Goal: Information Seeking & Learning: Learn about a topic

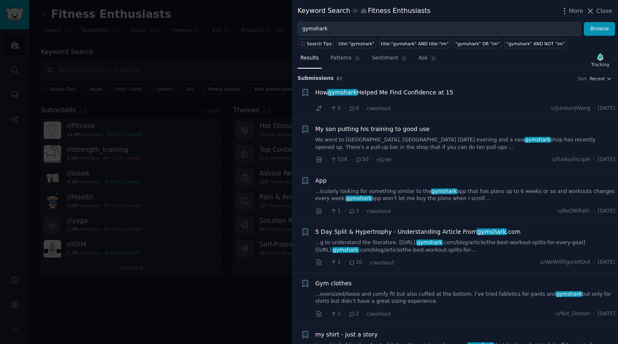
click at [267, 68] on div at bounding box center [309, 172] width 618 height 344
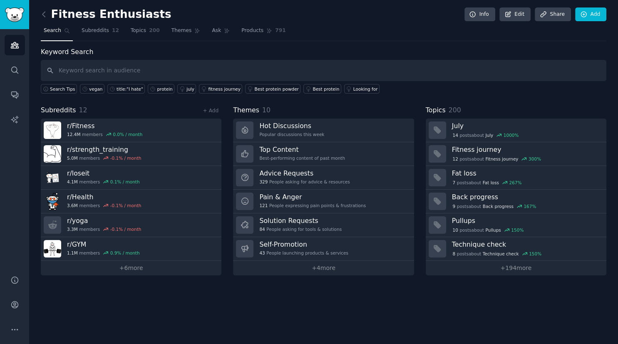
click at [40, 16] on div "Fitness Enthusiasts Info Edit Share Add Search Subreddits 12 Topics 200 Themes …" at bounding box center [323, 172] width 589 height 344
click at [45, 15] on icon at bounding box center [44, 14] width 9 height 9
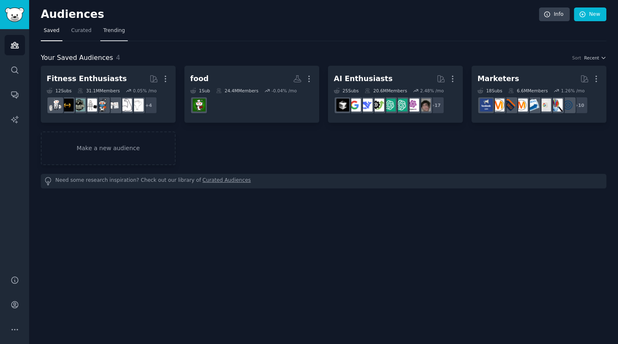
click at [103, 31] on span "Trending" at bounding box center [114, 30] width 22 height 7
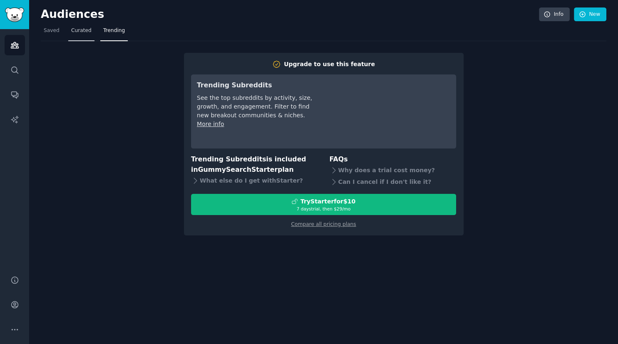
click at [80, 32] on span "Curated" at bounding box center [81, 30] width 20 height 7
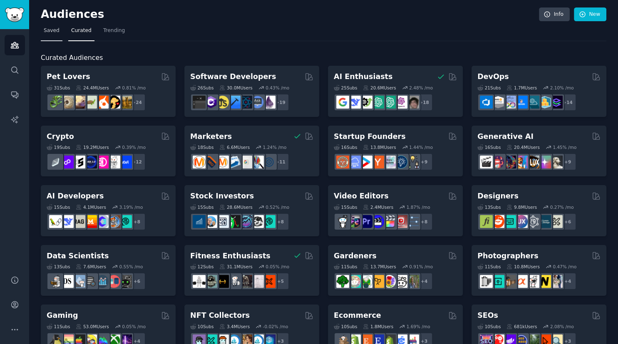
click at [56, 31] on span "Saved" at bounding box center [52, 30] width 16 height 7
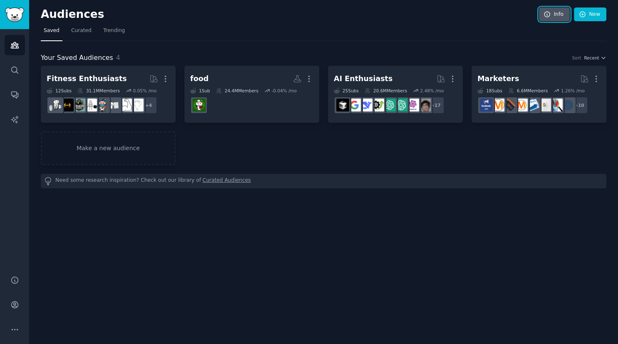
click at [551, 12] on icon at bounding box center [547, 14] width 7 height 7
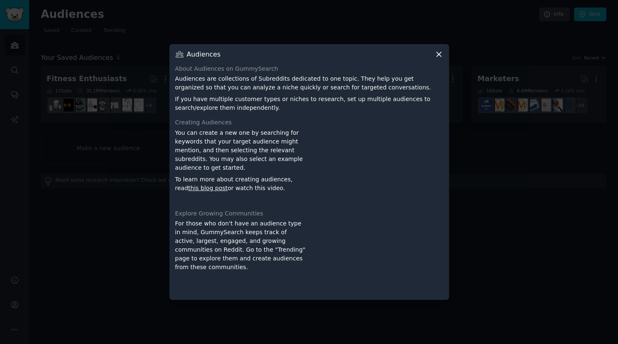
click at [439, 52] on icon at bounding box center [439, 54] width 9 height 9
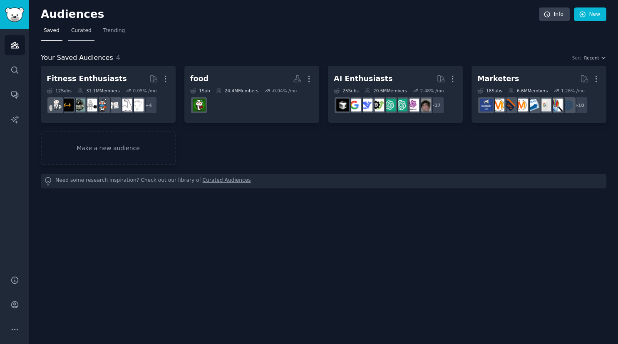
click at [80, 32] on span "Curated" at bounding box center [81, 30] width 20 height 7
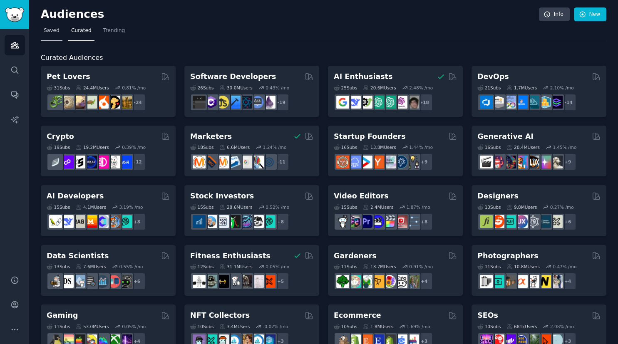
click at [51, 32] on span "Saved" at bounding box center [52, 30] width 16 height 7
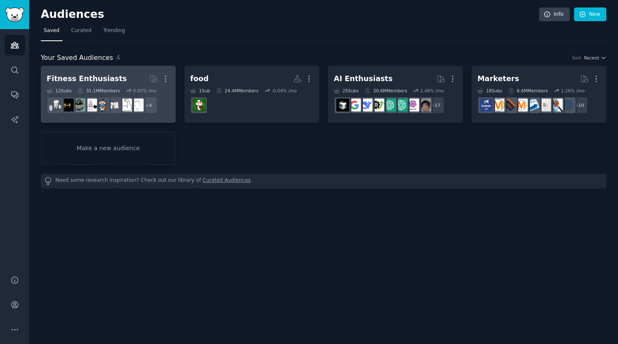
click at [101, 76] on div "Fitness Enthusiasts" at bounding box center [87, 79] width 80 height 10
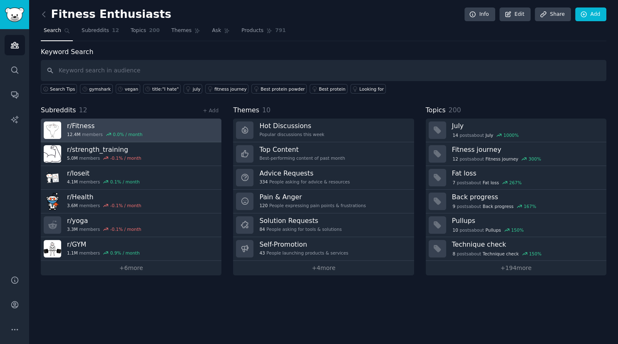
click at [97, 135] on div "12.4M members 0.0 % / month" at bounding box center [104, 135] width 75 height 6
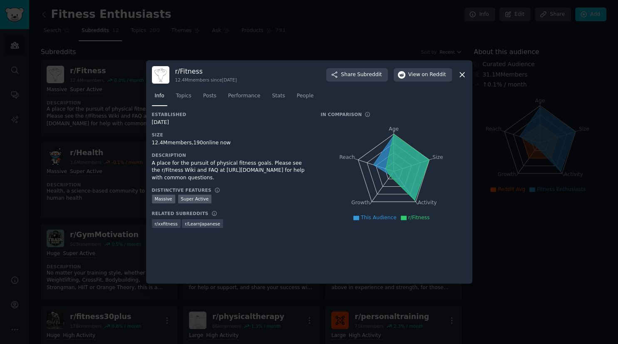
click at [461, 76] on icon at bounding box center [462, 75] width 5 height 5
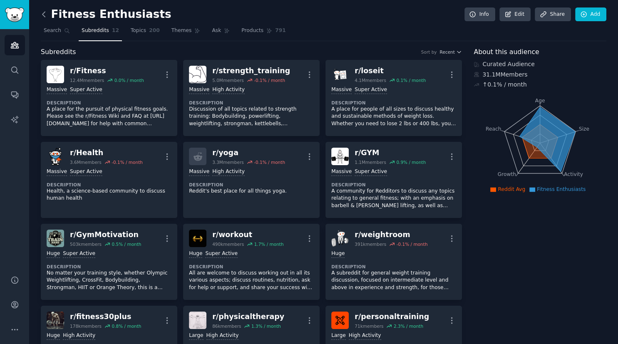
click at [42, 12] on icon at bounding box center [44, 14] width 9 height 9
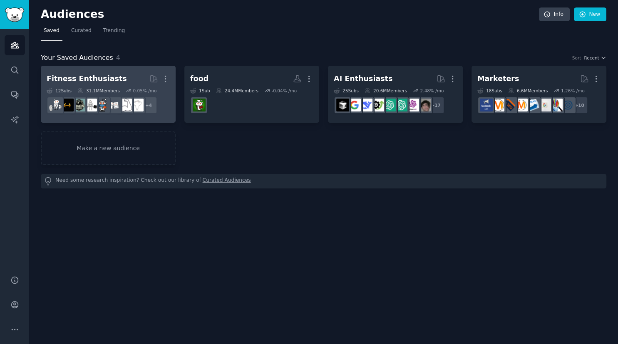
click at [102, 75] on div "Fitness Enthusiasts" at bounding box center [87, 79] width 80 height 10
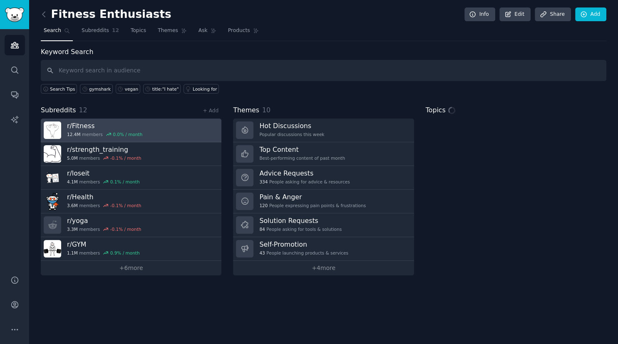
click at [93, 124] on h3 "r/ Fitness" at bounding box center [104, 126] width 75 height 9
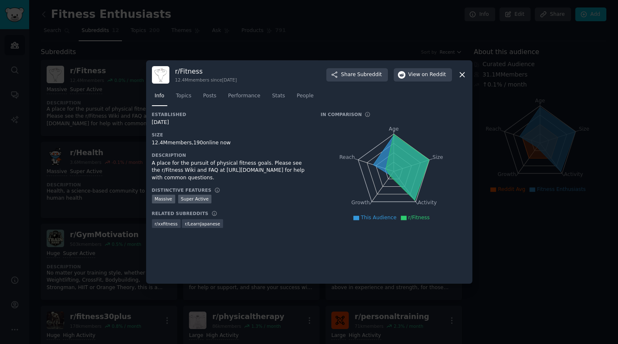
click at [462, 79] on icon at bounding box center [462, 74] width 9 height 9
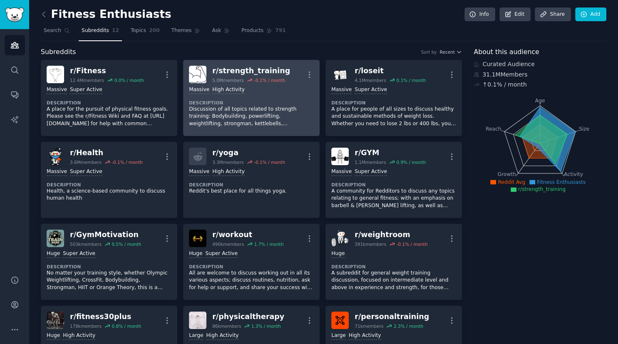
click at [218, 71] on div "r/ strength_training" at bounding box center [251, 71] width 78 height 10
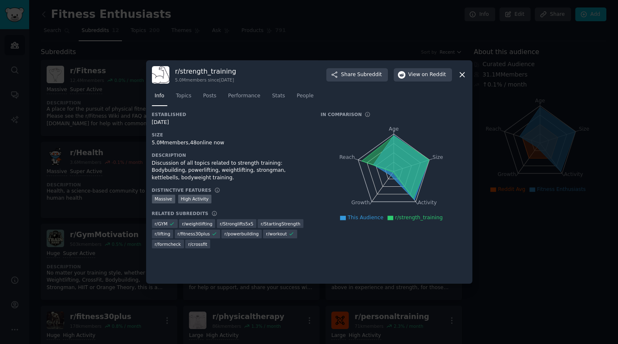
click at [464, 78] on icon at bounding box center [462, 74] width 9 height 9
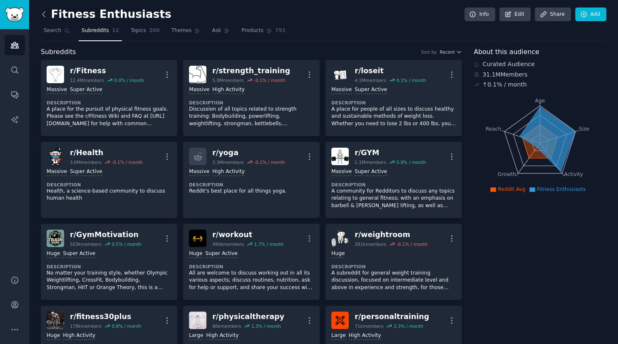
click at [42, 12] on icon at bounding box center [44, 14] width 9 height 9
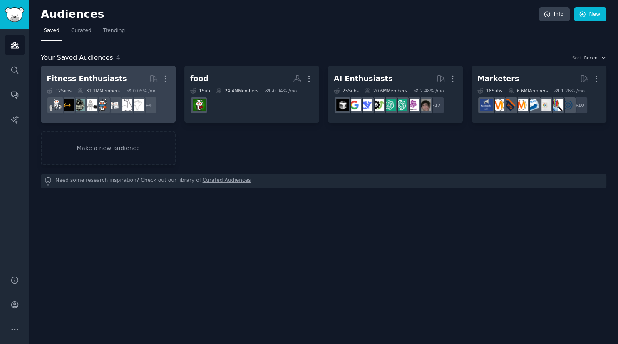
click at [103, 84] on h2 "Fitness Enthusiasts More" at bounding box center [108, 79] width 123 height 15
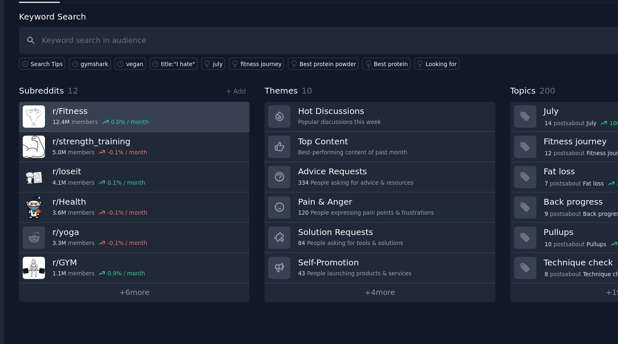
click at [82, 127] on h3 "r/ Fitness" at bounding box center [104, 126] width 75 height 9
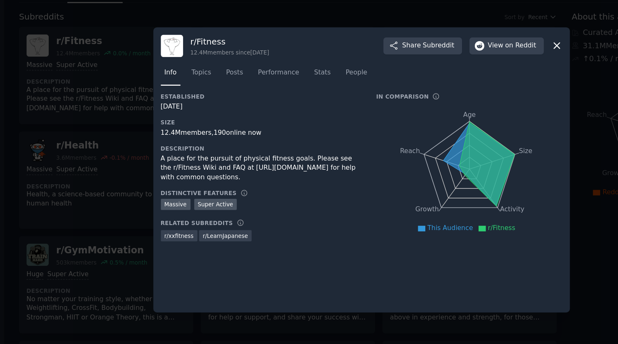
click at [463, 76] on icon at bounding box center [462, 75] width 5 height 5
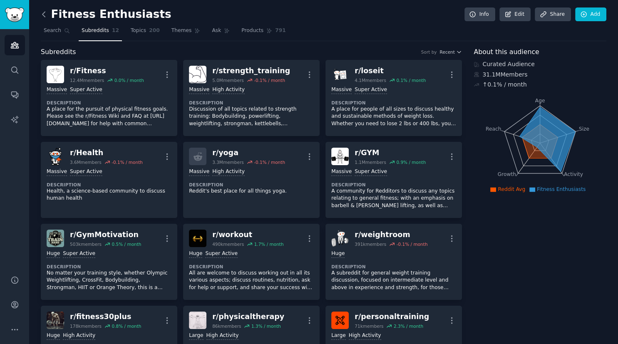
click at [45, 15] on icon at bounding box center [44, 14] width 9 height 9
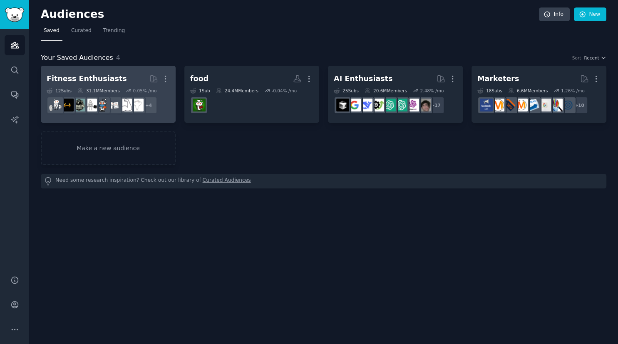
click at [106, 84] on h2 "Fitness Enthusiasts More" at bounding box center [108, 79] width 123 height 15
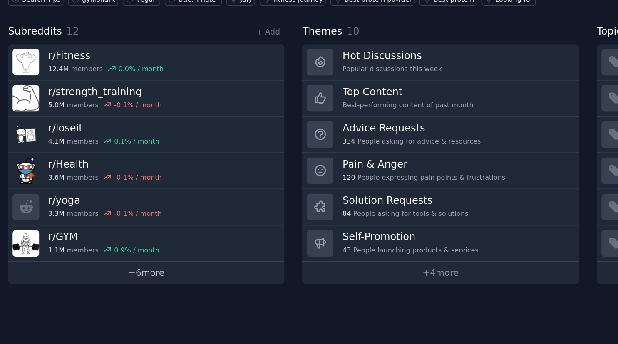
click at [114, 268] on link "+ 6 more" at bounding box center [131, 268] width 181 height 15
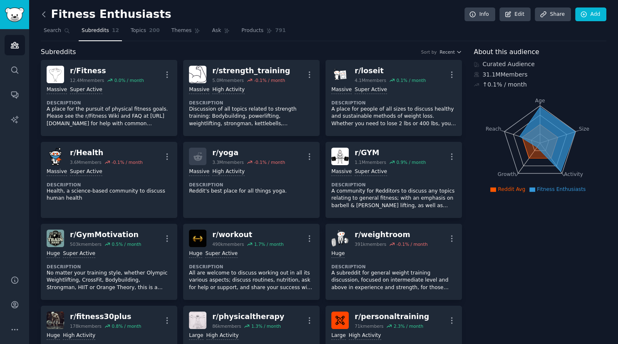
click at [44, 13] on icon at bounding box center [44, 14] width 9 height 9
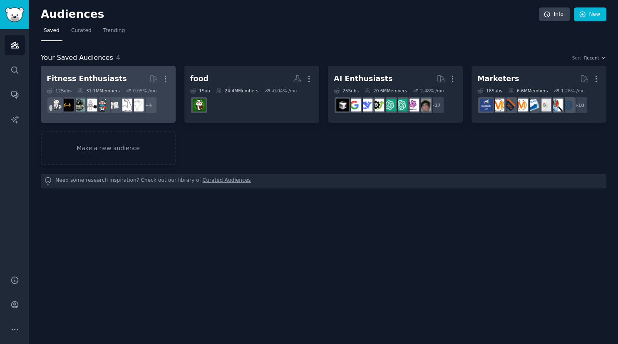
click at [122, 83] on h2 "Fitness Enthusiasts More" at bounding box center [108, 79] width 123 height 15
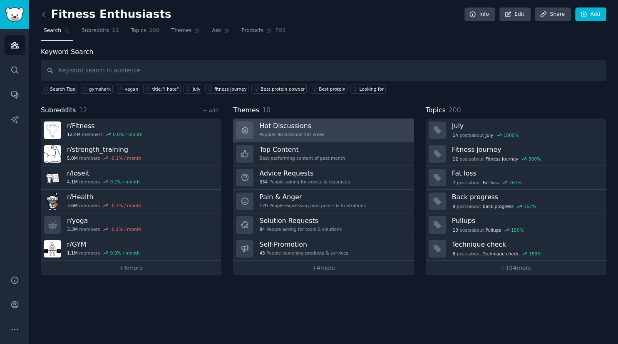
click at [279, 124] on h3 "Hot Discussions" at bounding box center [291, 126] width 65 height 9
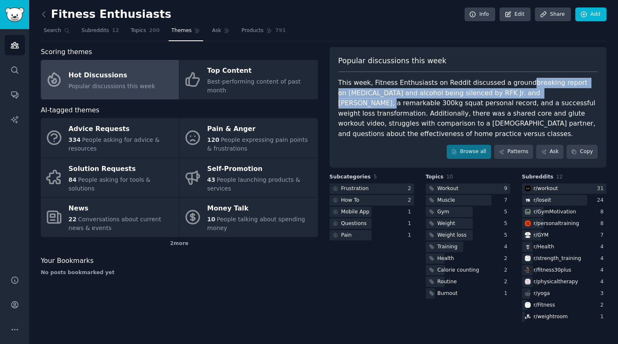
drag, startPoint x: 511, startPoint y: 82, endPoint x: 529, endPoint y: 93, distance: 21.1
click at [529, 93] on div "This week, Fitness Enthusiasts on Reddit discussed a groundbreaking report on […" at bounding box center [468, 108] width 260 height 61
click at [468, 97] on div "This week, Fitness Enthusiasts on Reddit discussed a groundbreaking report on […" at bounding box center [468, 108] width 260 height 61
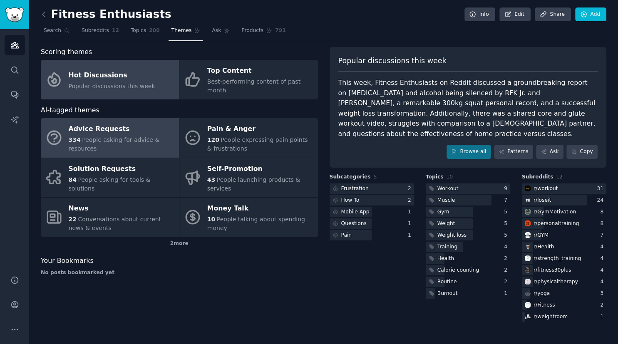
click at [131, 127] on div "Advice Requests" at bounding box center [122, 129] width 106 height 13
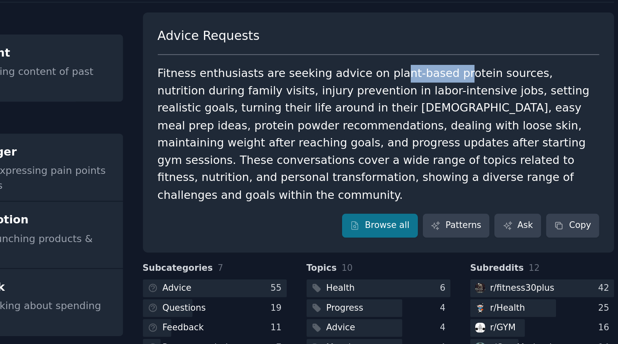
drag, startPoint x: 468, startPoint y: 83, endPoint x: 500, endPoint y: 79, distance: 31.9
click at [500, 79] on div "Fitness enthusiasts are seeking advice on plant-based protein sources, nutritio…" at bounding box center [468, 119] width 260 height 82
click at [464, 92] on div "Fitness enthusiasts are seeking advice on plant-based protein sources, nutritio…" at bounding box center [468, 119] width 260 height 82
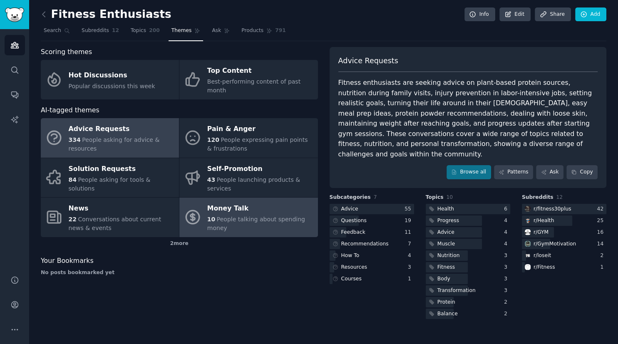
click at [212, 216] on span "10" at bounding box center [211, 219] width 8 height 7
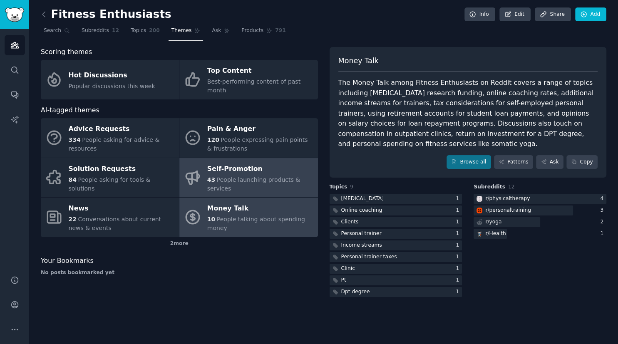
click at [223, 162] on div "Self-Promotion" at bounding box center [260, 168] width 106 height 13
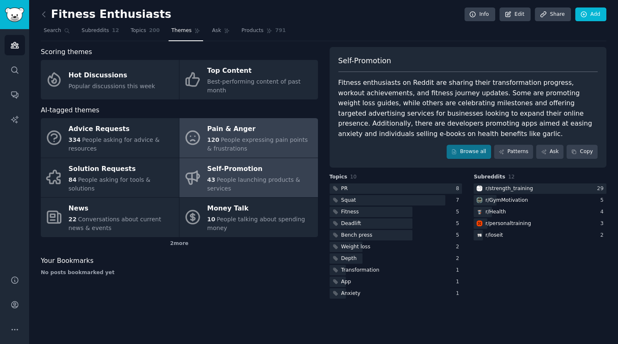
click at [207, 125] on div "Pain & Anger" at bounding box center [260, 129] width 106 height 13
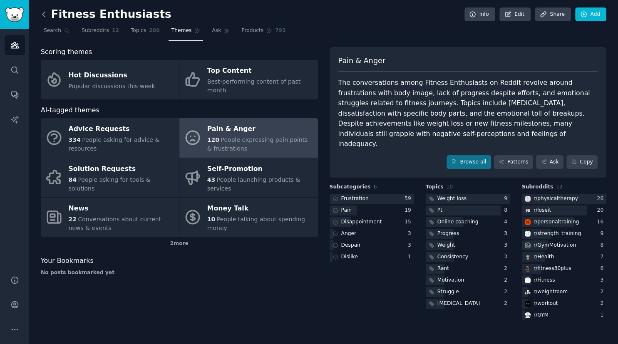
click at [42, 14] on icon at bounding box center [43, 14] width 2 height 5
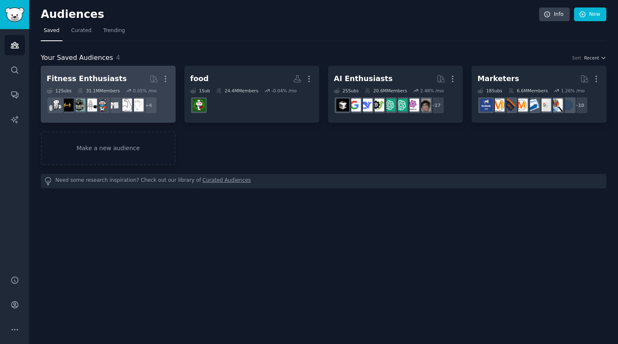
click at [95, 76] on div "Fitness Enthusiasts" at bounding box center [87, 79] width 80 height 10
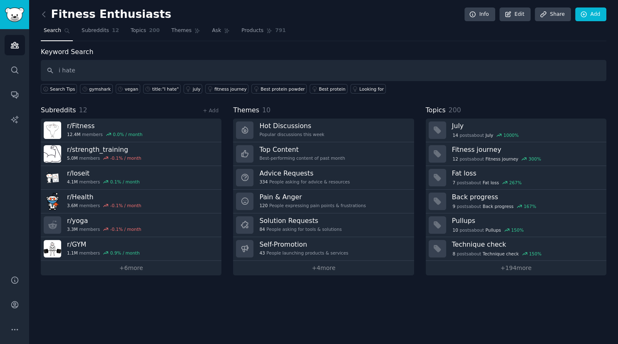
type input "i hate"
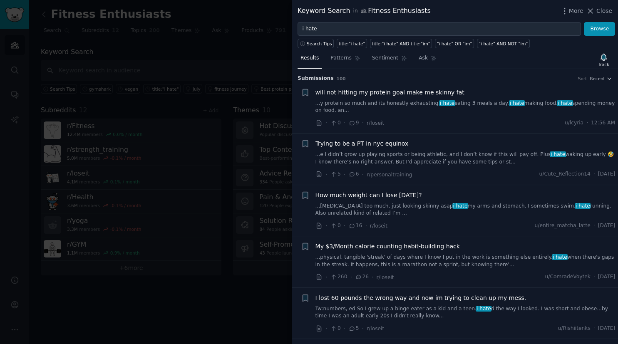
click at [234, 35] on div at bounding box center [309, 172] width 618 height 344
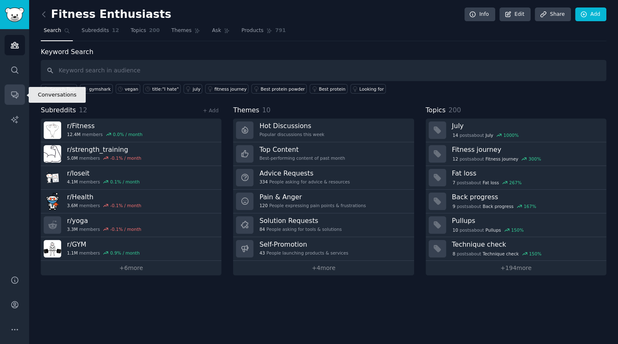
click at [17, 92] on icon "Sidebar" at bounding box center [14, 94] width 9 height 9
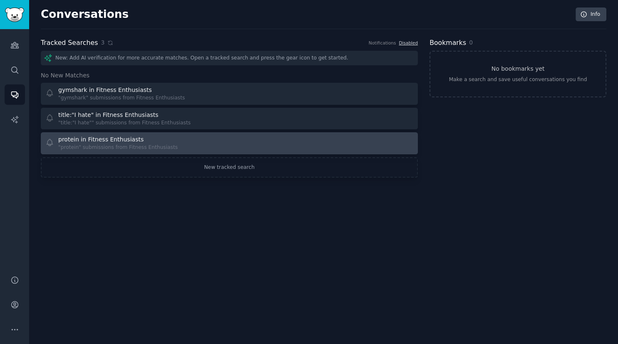
click at [109, 141] on div "protein in Fitness Enthusiasts" at bounding box center [100, 139] width 85 height 9
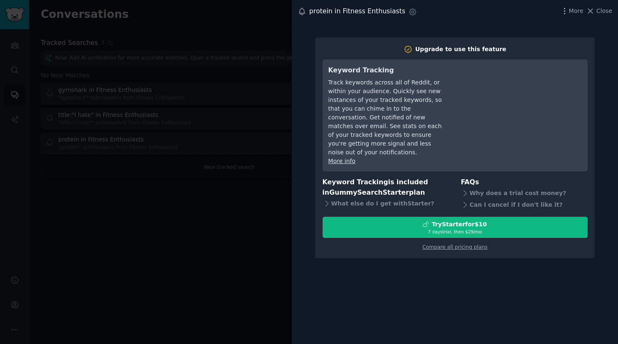
click at [286, 200] on div at bounding box center [309, 172] width 618 height 344
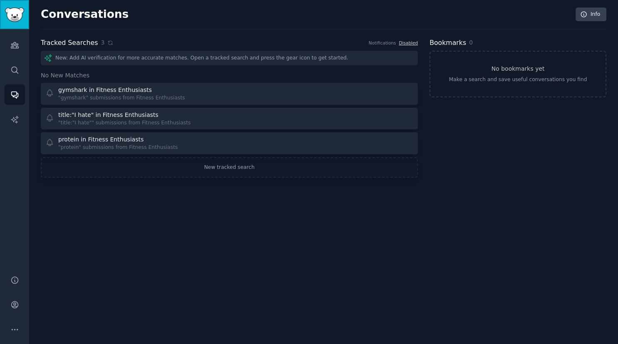
click at [17, 14] on img "Sidebar" at bounding box center [14, 14] width 19 height 15
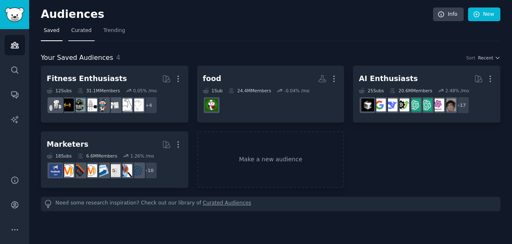
click at [73, 24] on link "Curated" at bounding box center [81, 32] width 26 height 17
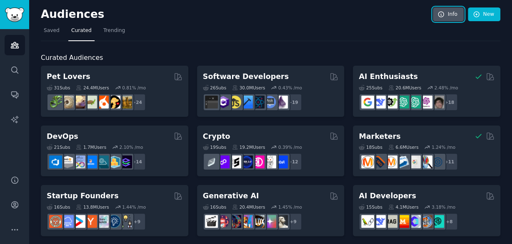
click at [448, 13] on link "Info" at bounding box center [448, 14] width 31 height 14
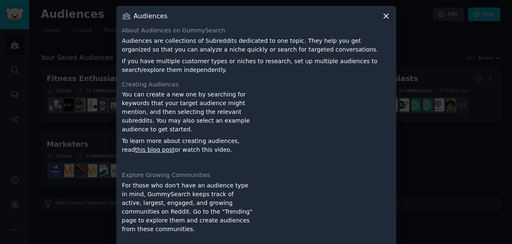
click at [387, 16] on icon at bounding box center [385, 16] width 9 height 9
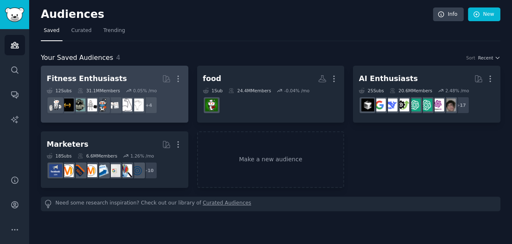
click at [96, 84] on h2 "Fitness Enthusiasts More" at bounding box center [115, 79] width 136 height 15
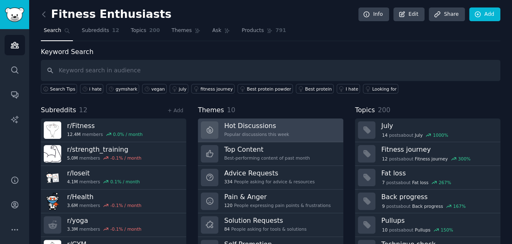
click at [241, 127] on h3 "Hot Discussions" at bounding box center [256, 126] width 65 height 9
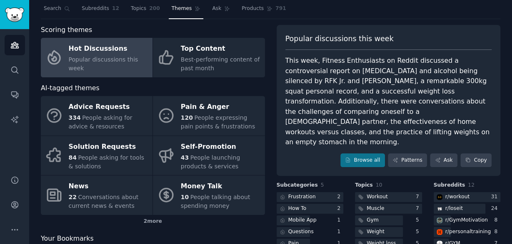
scroll to position [37, 0]
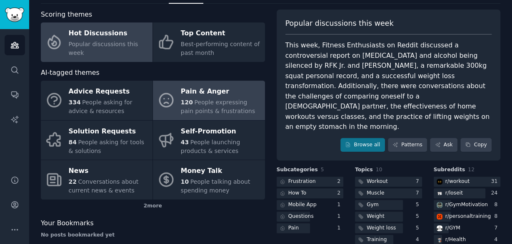
click at [204, 97] on div "Pain & Anger" at bounding box center [221, 91] width 80 height 13
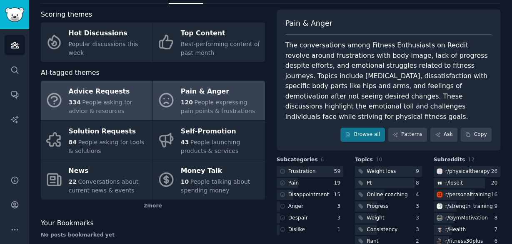
click at [110, 107] on div "334 People asking for advice & resources" at bounding box center [109, 106] width 80 height 17
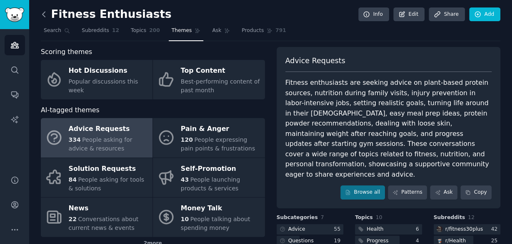
click at [45, 13] on icon at bounding box center [44, 14] width 9 height 9
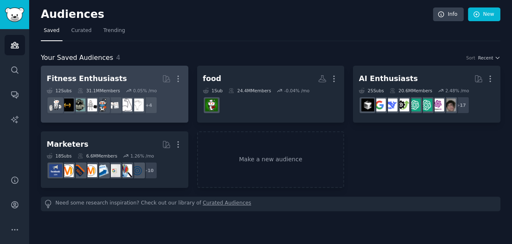
click at [97, 83] on div "Fitness Enthusiasts" at bounding box center [87, 79] width 80 height 10
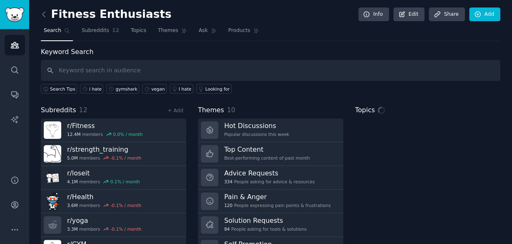
click at [236, 74] on input "text" at bounding box center [270, 70] width 459 height 21
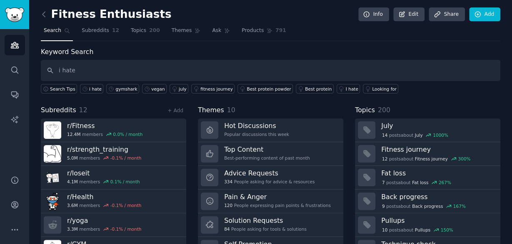
type input "i hate"
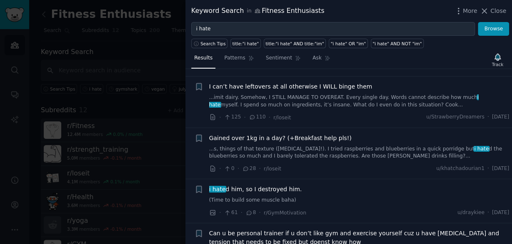
scroll to position [366, 0]
click at [102, 36] on div at bounding box center [256, 122] width 512 height 244
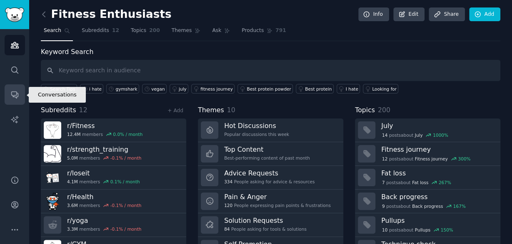
click at [17, 96] on icon "Sidebar" at bounding box center [14, 94] width 9 height 9
